Goal: Task Accomplishment & Management: Complete application form

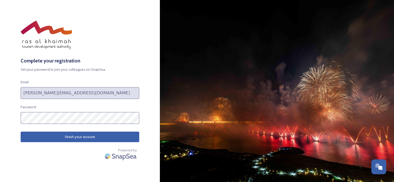
click at [105, 140] on button "Finish your account" at bounding box center [80, 137] width 119 height 11
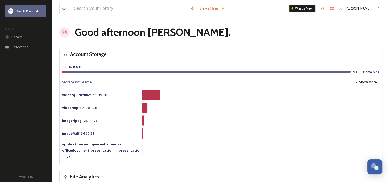
click at [33, 11] on span "Ras Al Khaimah Tourism Development Authority" at bounding box center [52, 11] width 73 height 5
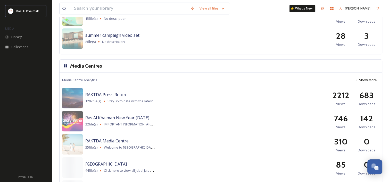
scroll to position [662, 0]
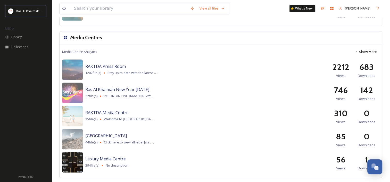
click at [75, 162] on img at bounding box center [72, 162] width 21 height 21
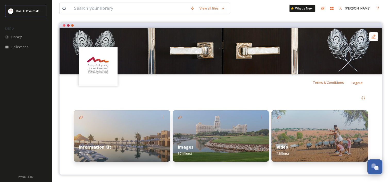
scroll to position [41, 0]
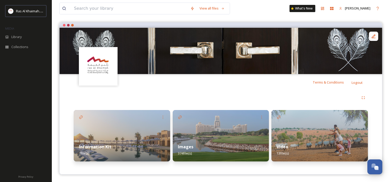
click at [295, 138] on img at bounding box center [319, 136] width 96 height 52
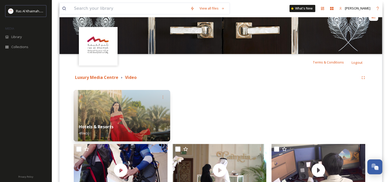
scroll to position [63, 0]
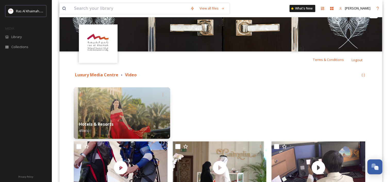
click at [104, 126] on strong "Hotels & Resorts" at bounding box center [96, 125] width 35 height 6
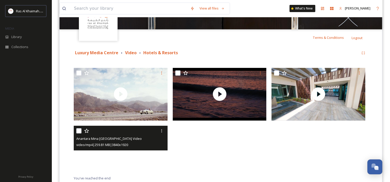
scroll to position [77, 0]
